Goal: Information Seeking & Learning: Learn about a topic

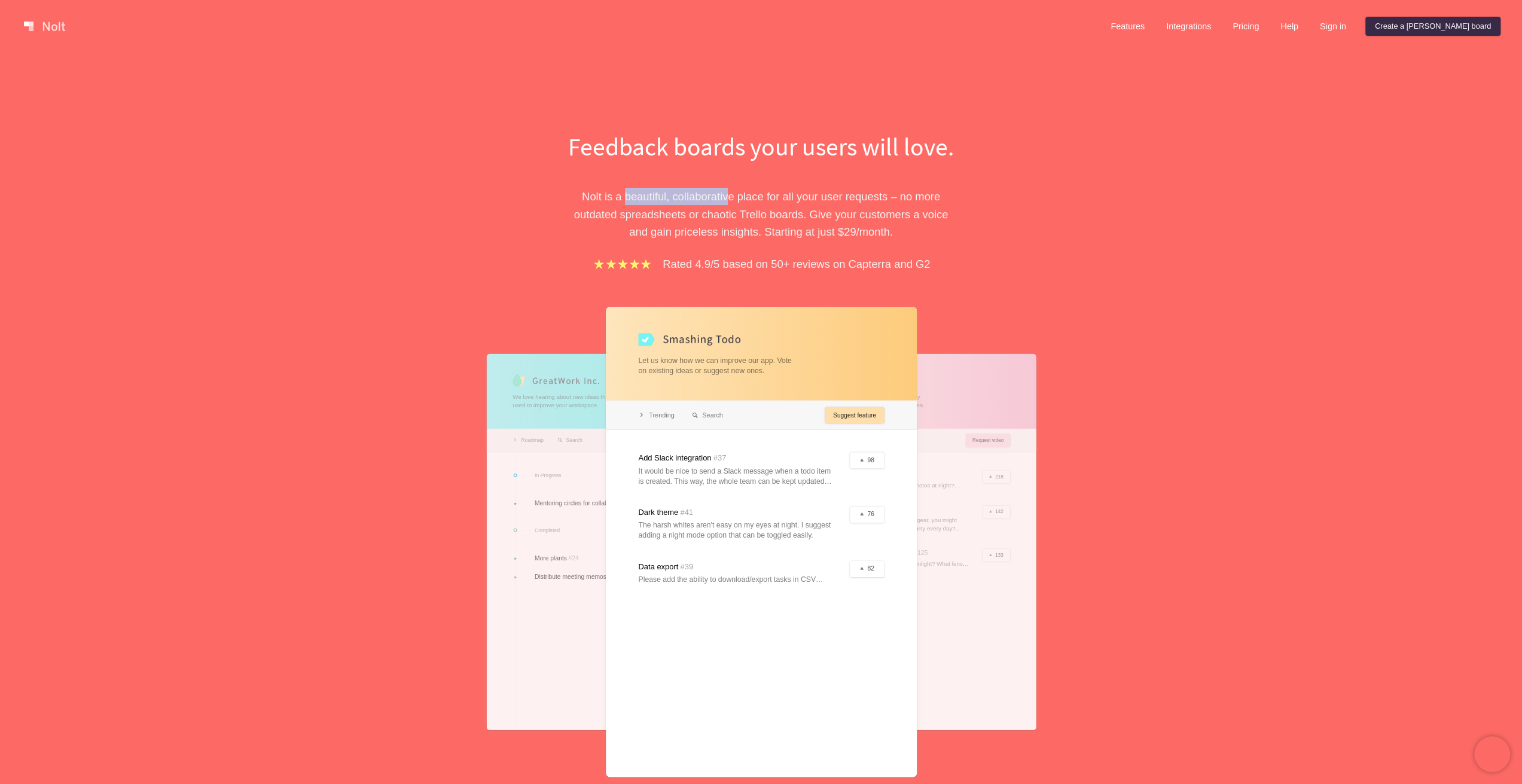
click at [736, 204] on p "Nolt is a beautiful, collaborative place for all your user requests – no more o…" at bounding box center [761, 214] width 413 height 53
click at [797, 207] on p "Nolt is a beautiful, collaborative place for all your user requests – no more o…" at bounding box center [761, 214] width 413 height 53
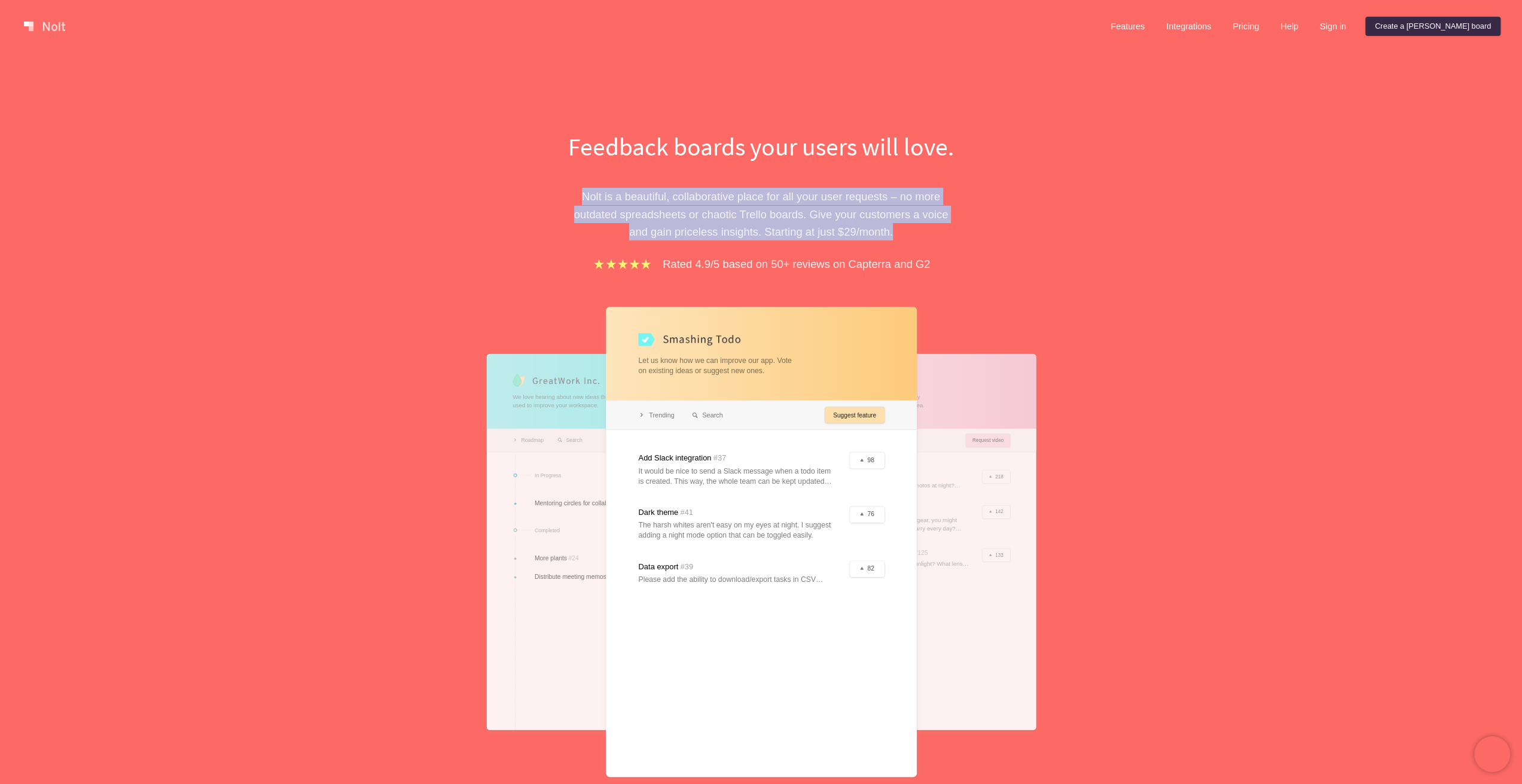
drag, startPoint x: 902, startPoint y: 240, endPoint x: 579, endPoint y: 203, distance: 325.1
click at [579, 203] on p "Nolt is a beautiful, collaborative place for all your user requests – no more o…" at bounding box center [761, 214] width 413 height 53
drag, startPoint x: 581, startPoint y: 193, endPoint x: 911, endPoint y: 238, distance: 333.1
click at [910, 239] on p "Nolt is a beautiful, collaborative place for all your user requests – no more o…" at bounding box center [761, 214] width 413 height 53
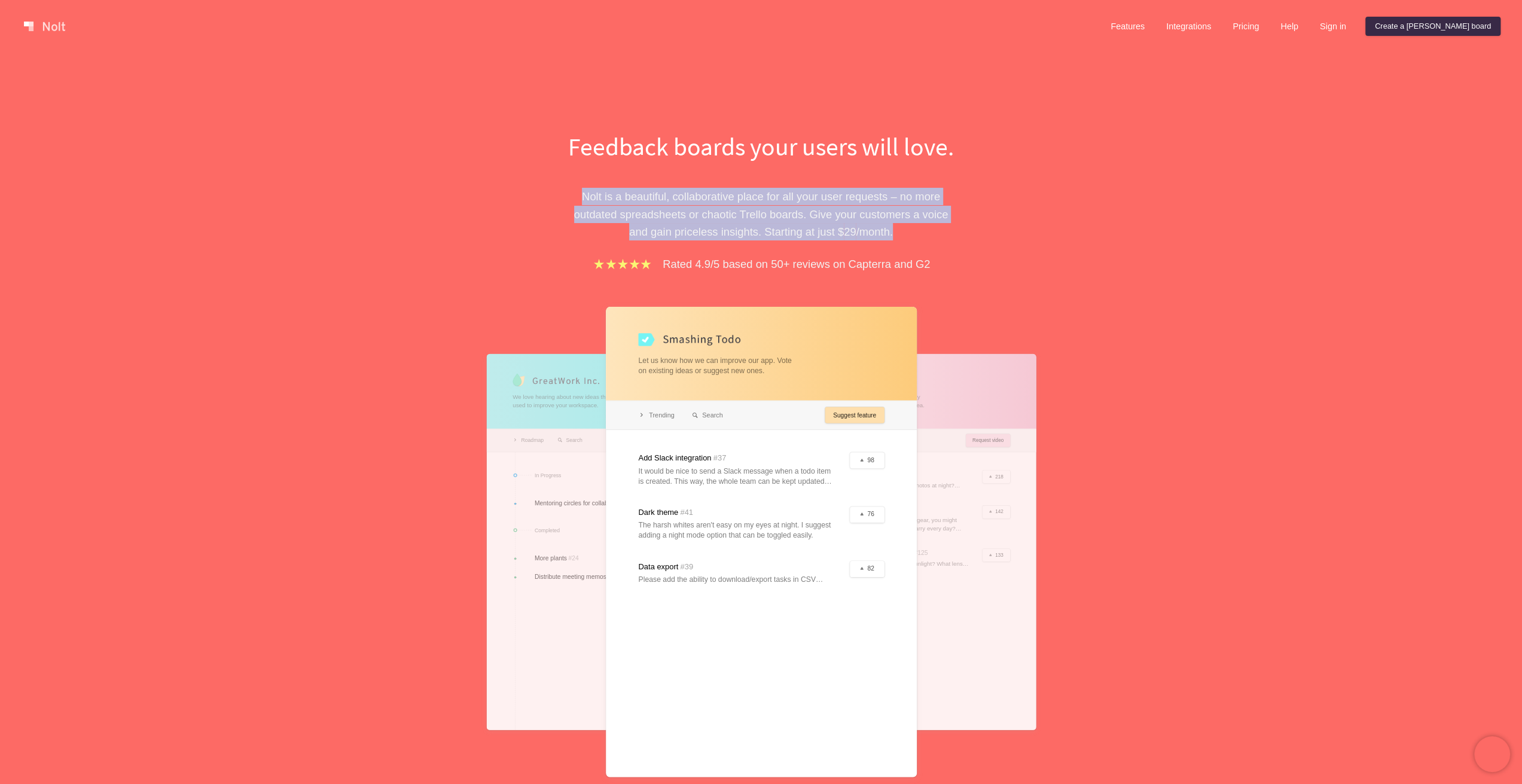
click at [911, 238] on p "Nolt is a beautiful, collaborative place for all your user requests – no more o…" at bounding box center [761, 214] width 413 height 53
drag, startPoint x: 746, startPoint y: 221, endPoint x: 576, endPoint y: 193, distance: 172.3
click at [576, 193] on p "Nolt is a beautiful, collaborative place for all your user requests – no more o…" at bounding box center [761, 214] width 413 height 53
drag, startPoint x: 582, startPoint y: 187, endPoint x: 925, endPoint y: 247, distance: 348.2
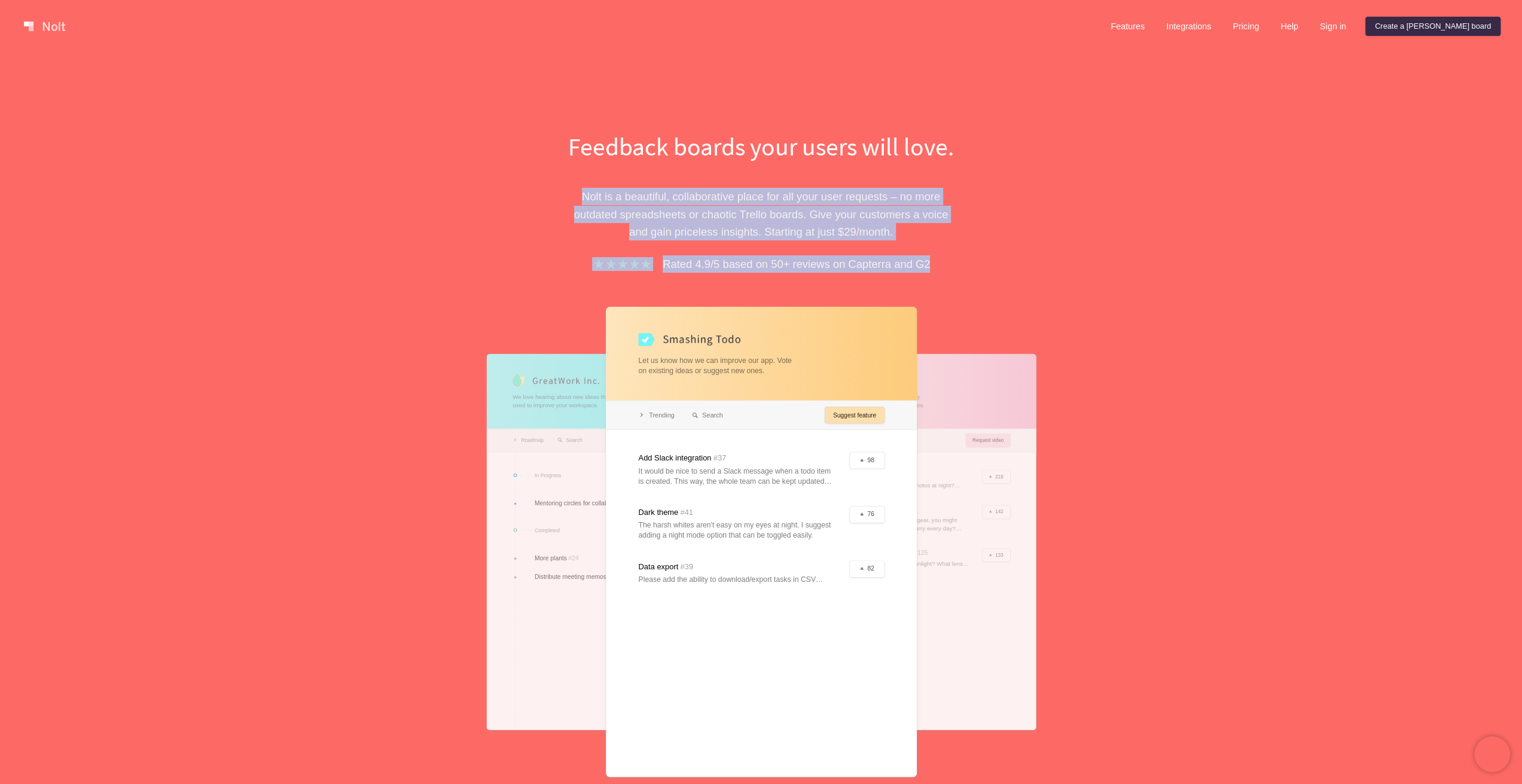
click at [925, 247] on div "Feedback boards your users will love. Nolt is a beautiful, collaborative place …" at bounding box center [761, 493] width 413 height 727
drag, startPoint x: 849, startPoint y: 233, endPoint x: 575, endPoint y: 192, distance: 277.1
click at [576, 192] on p "Nolt is a beautiful, collaborative place for all your user requests – no more o…" at bounding box center [761, 214] width 413 height 53
click at [574, 192] on p "Nolt is a beautiful, collaborative place for all your user requests – no more o…" at bounding box center [761, 214] width 413 height 53
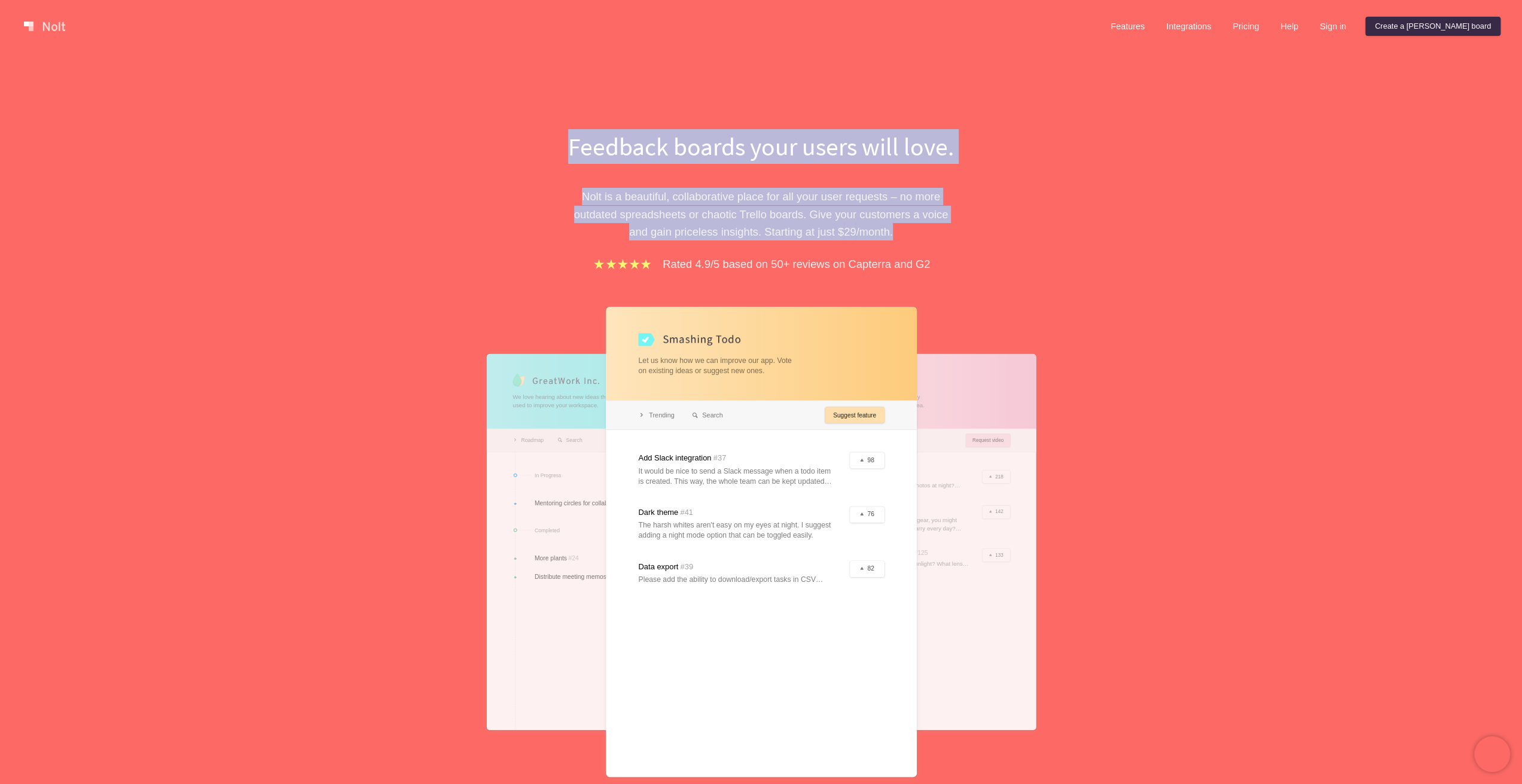
drag, startPoint x: 632, startPoint y: 159, endPoint x: 902, endPoint y: 231, distance: 279.4
click at [903, 231] on div "Feedback boards your users will love. Nolt is a beautiful, collaborative place …" at bounding box center [761, 493] width 413 height 727
click at [902, 231] on p "Nolt is a beautiful, collaborative place for all your user requests – no more o…" at bounding box center [761, 214] width 413 height 53
drag, startPoint x: 881, startPoint y: 230, endPoint x: 589, endPoint y: 126, distance: 310.0
click at [589, 126] on div "Feedback boards your users will love. Nolt is a beautiful, collaborative place …" at bounding box center [761, 462] width 1522 height 818
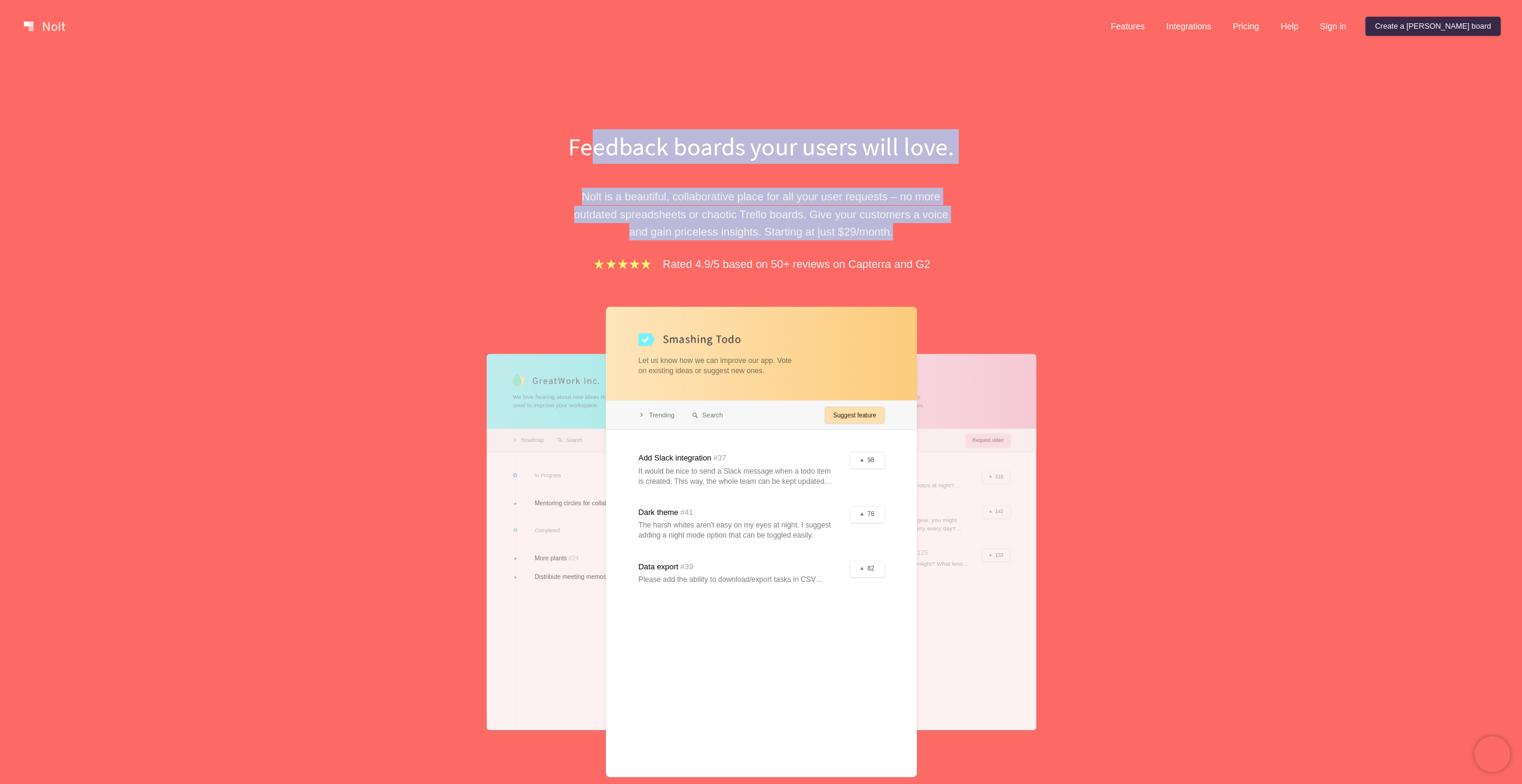
click at [589, 126] on div "Feedback boards your users will love. Nolt is a beautiful, collaborative place …" at bounding box center [761, 462] width 1522 height 818
drag, startPoint x: 556, startPoint y: 129, endPoint x: 886, endPoint y: 228, distance: 344.5
click at [886, 228] on div "Feedback boards your users will love. Nolt is a beautiful, collaborative place …" at bounding box center [761, 493] width 413 height 727
click at [886, 228] on p "Nolt is a beautiful, collaborative place for all your user requests – no more o…" at bounding box center [761, 214] width 413 height 53
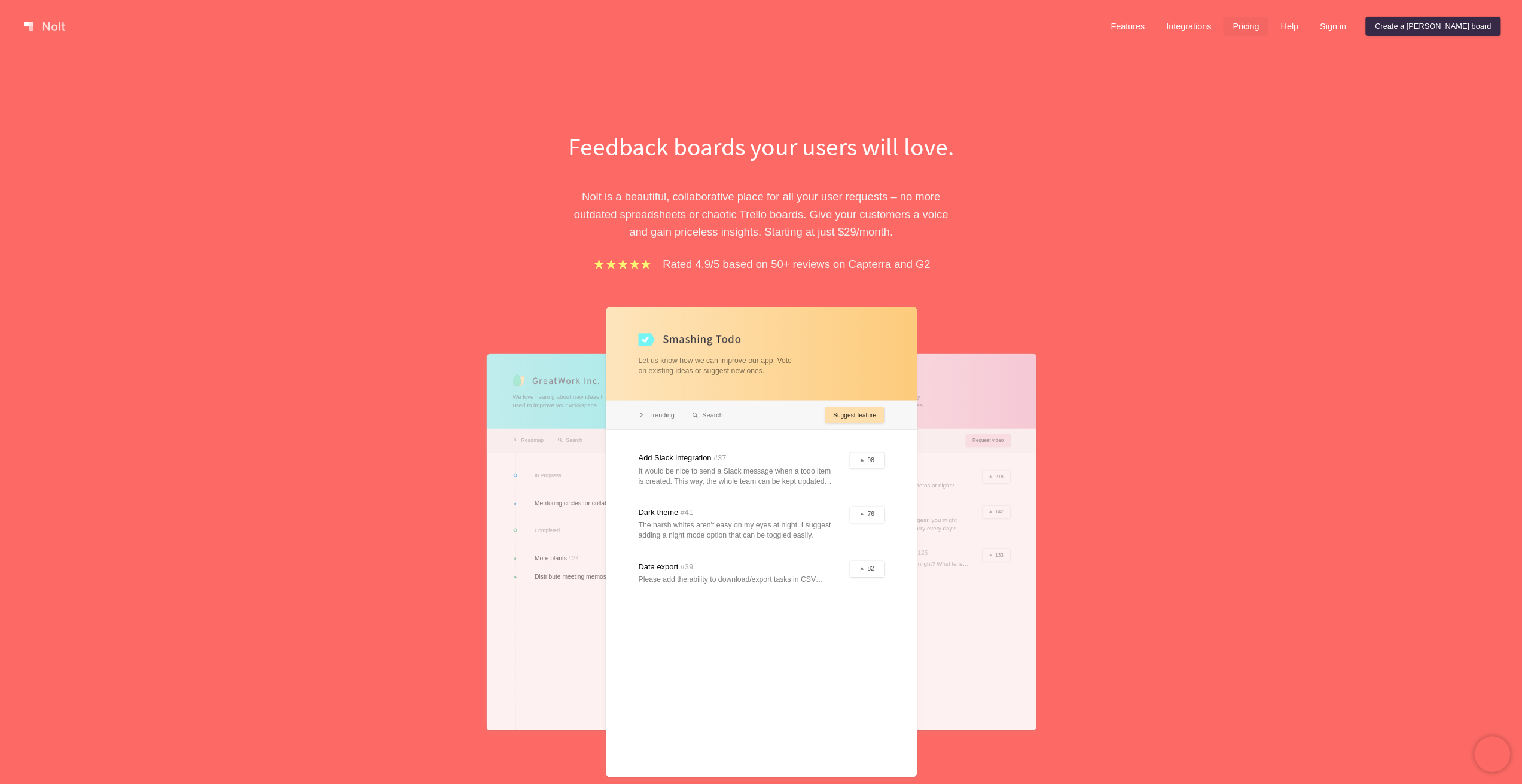
click at [1268, 24] on link "Pricing" at bounding box center [1245, 26] width 45 height 19
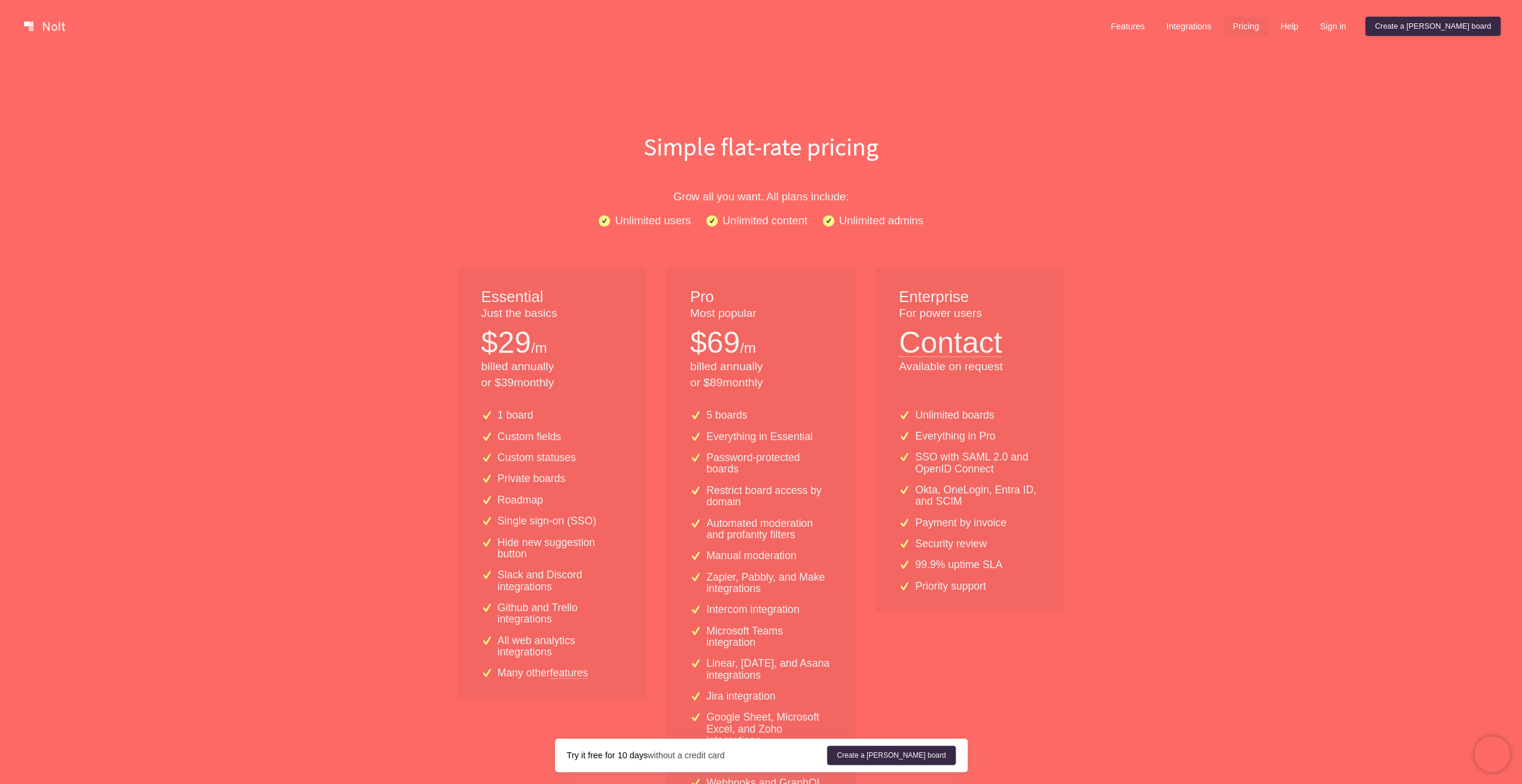
click at [1232, 39] on div "Features Integrations Pricing Help Sign in Create a [PERSON_NAME] board Menu" at bounding box center [761, 26] width 1522 height 53
click at [1220, 31] on link "Integrations" at bounding box center [1189, 26] width 64 height 19
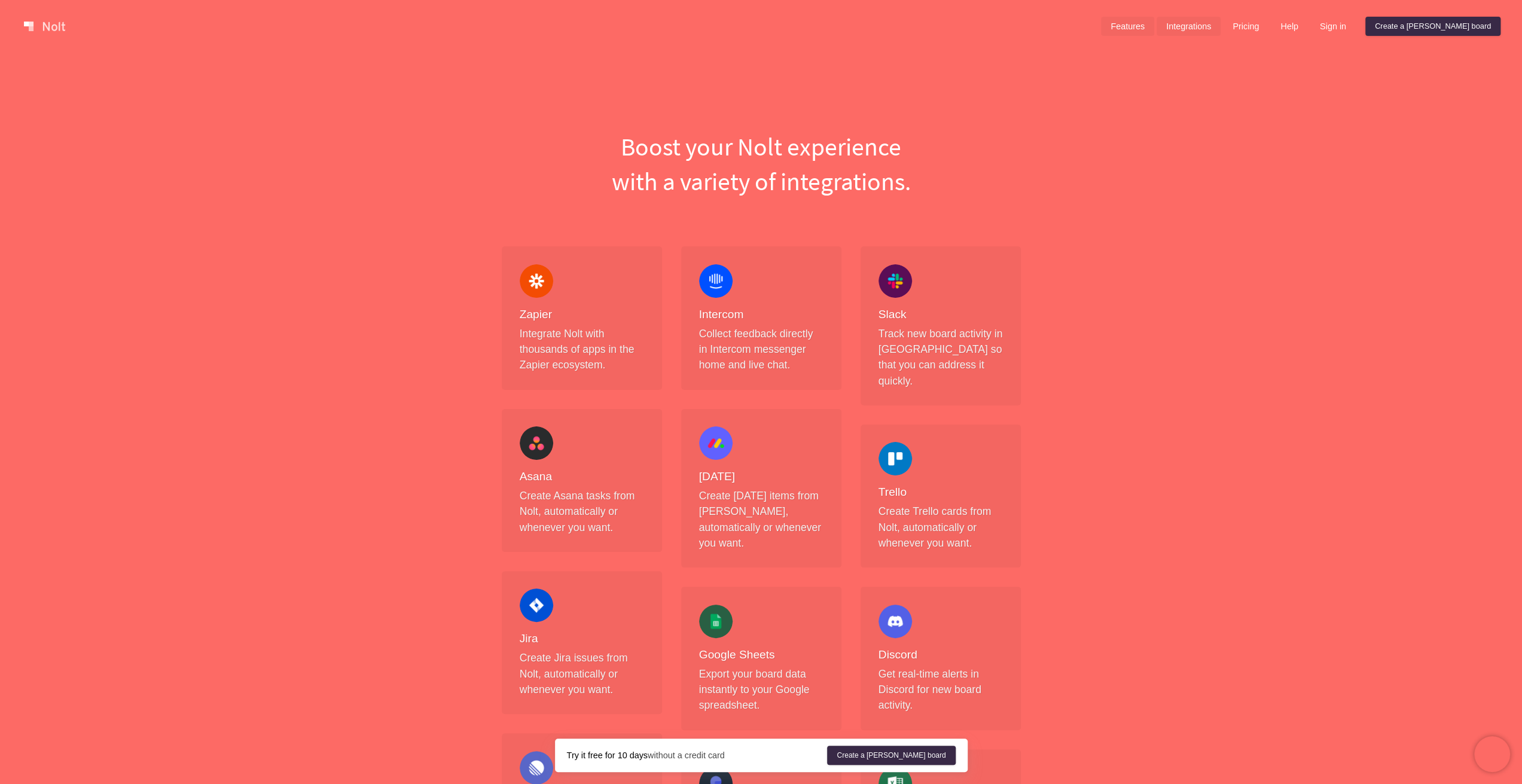
click at [1154, 24] on link "Features" at bounding box center [1127, 26] width 53 height 19
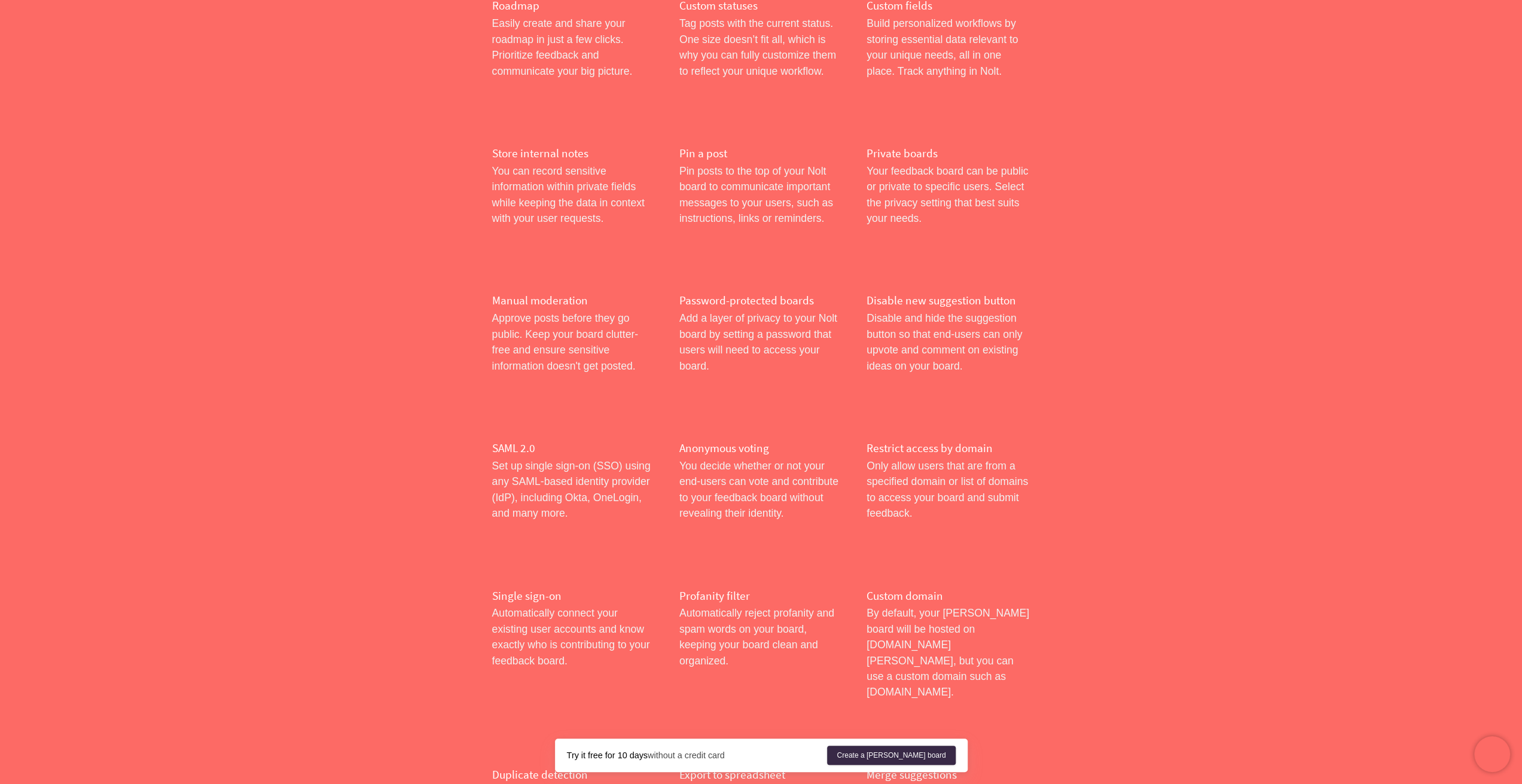
scroll to position [239, 0]
